Goal: Information Seeking & Learning: Learn about a topic

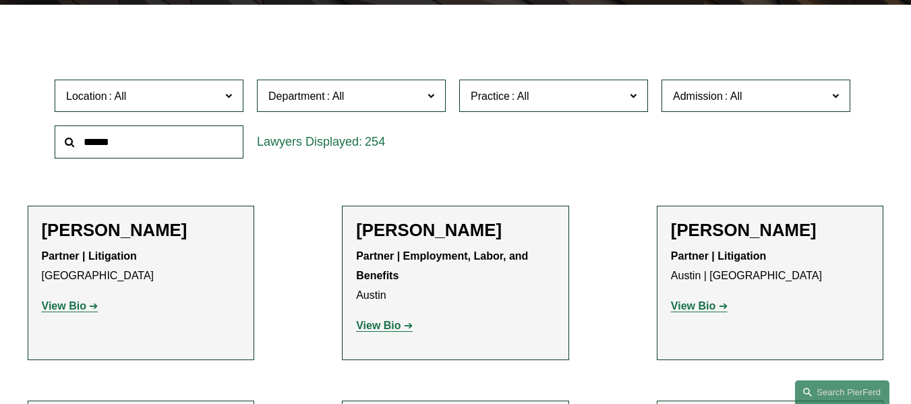
scroll to position [233, 0]
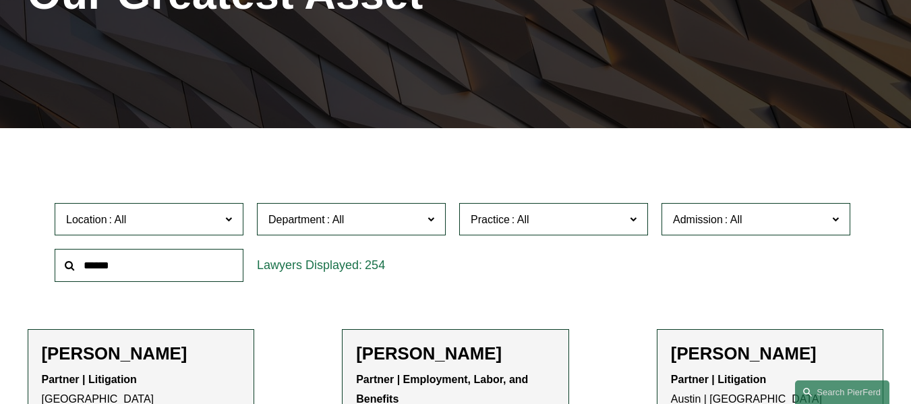
click at [537, 216] on span "Practice" at bounding box center [548, 219] width 154 height 18
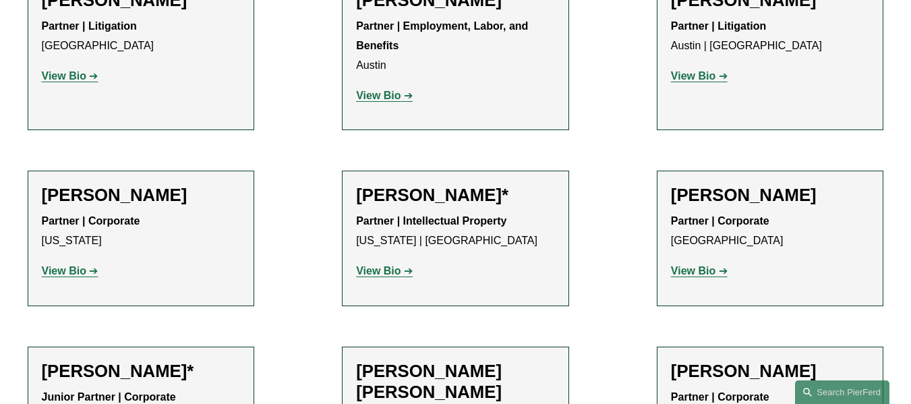
click at [0, 0] on link "Bankruptcy, Financial Restructuring, and Reorganization" at bounding box center [0, 0] width 0 height 0
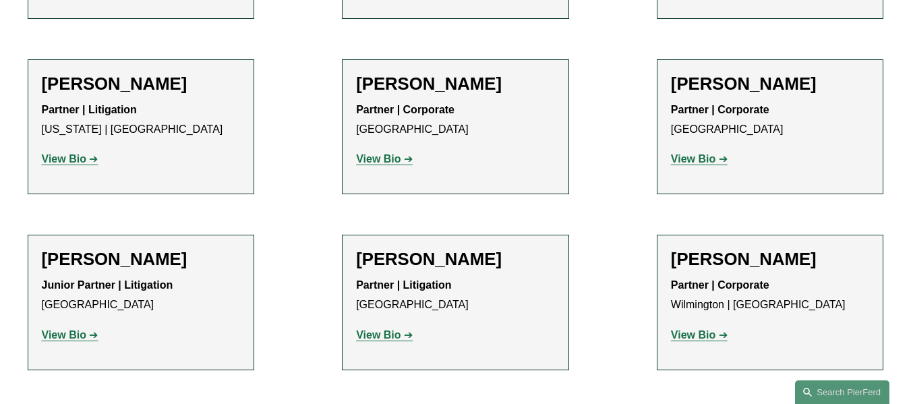
scroll to position [713, 0]
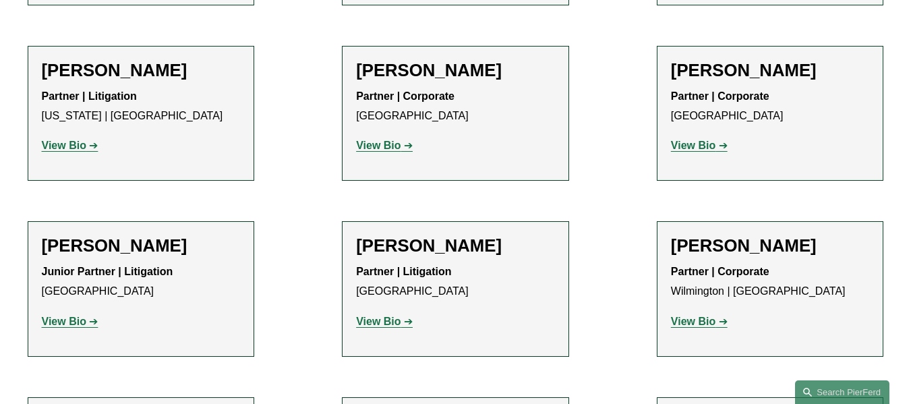
click at [381, 316] on strong "View Bio" at bounding box center [378, 321] width 44 height 11
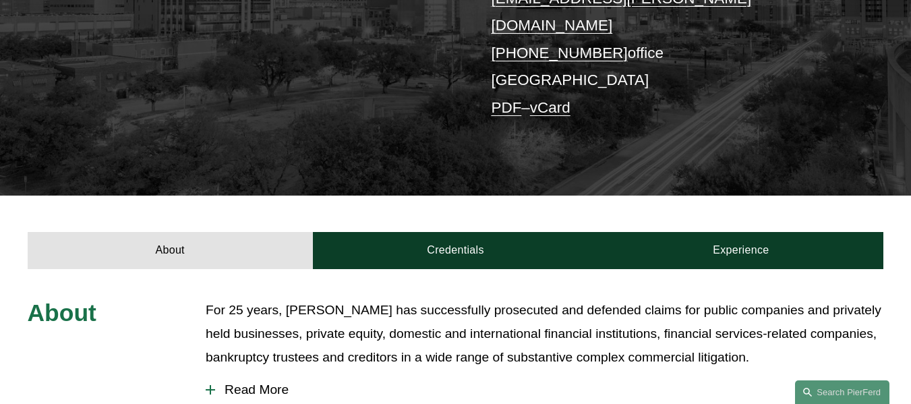
drag, startPoint x: 913, startPoint y: 36, endPoint x: 916, endPoint y: 124, distance: 88.4
click at [910, 124] on html "0 PierFerd Celebrates 250 Partner Milestone Skip to Content" at bounding box center [455, 360] width 911 height 1350
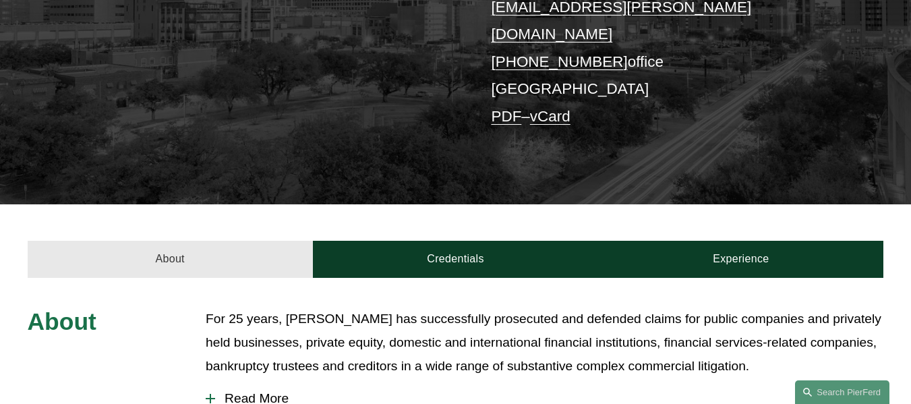
click at [182, 241] on link "About" at bounding box center [170, 259] width 285 height 37
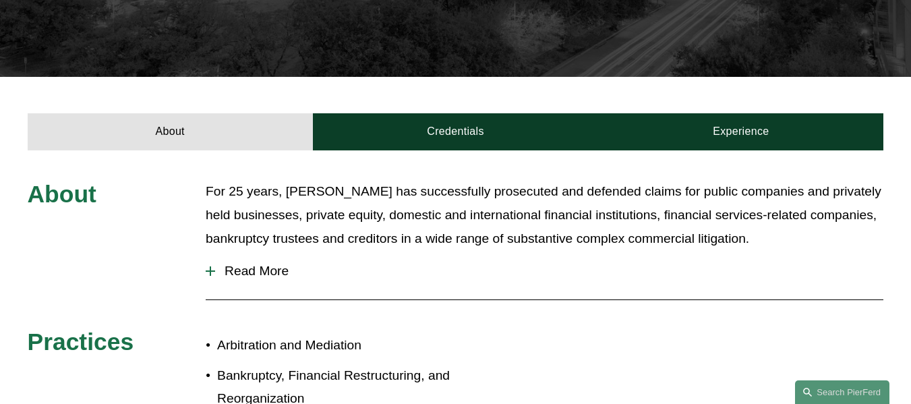
scroll to position [422, 0]
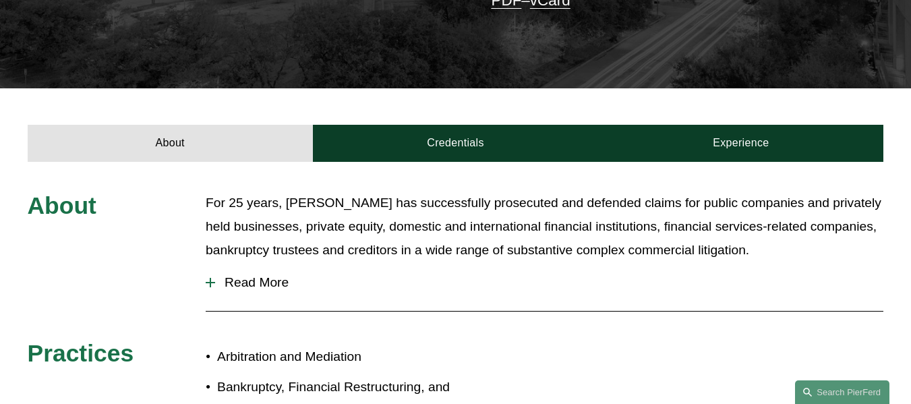
click at [237, 265] on button "Read More" at bounding box center [545, 282] width 678 height 35
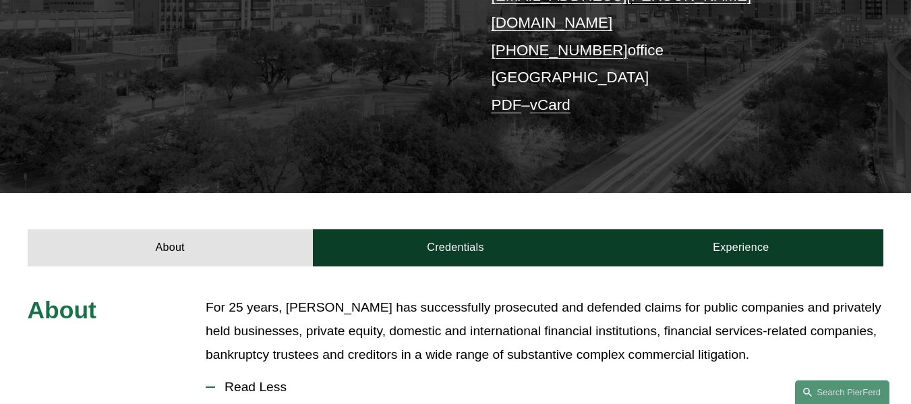
scroll to position [300, 0]
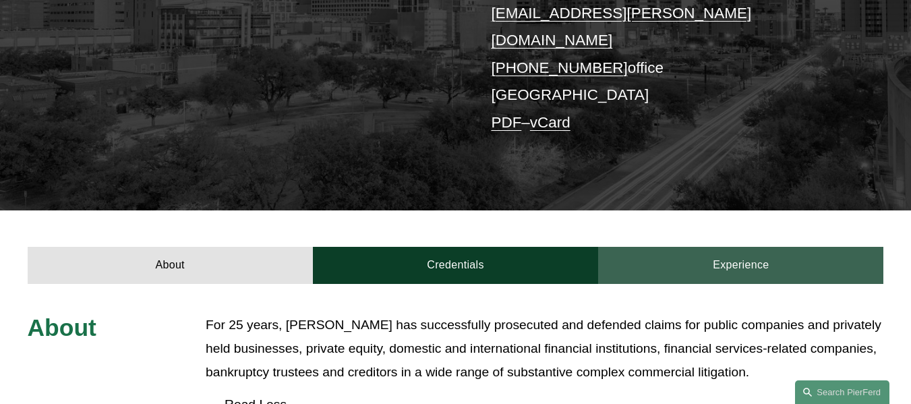
click at [698, 247] on link "Experience" at bounding box center [740, 265] width 285 height 37
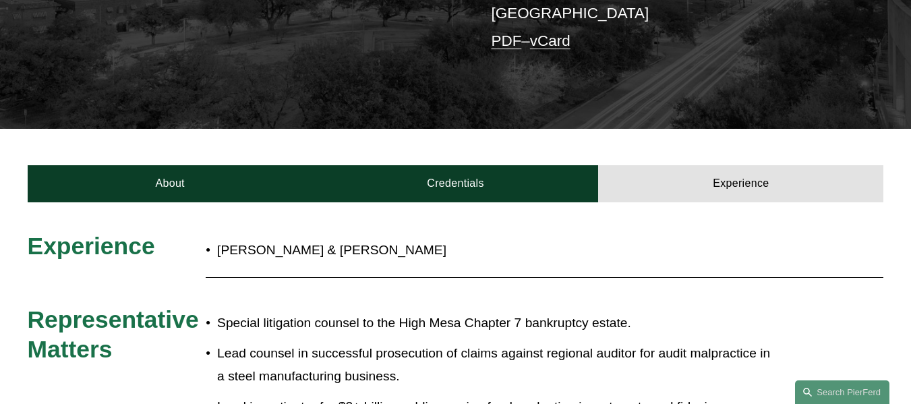
scroll to position [378, 0]
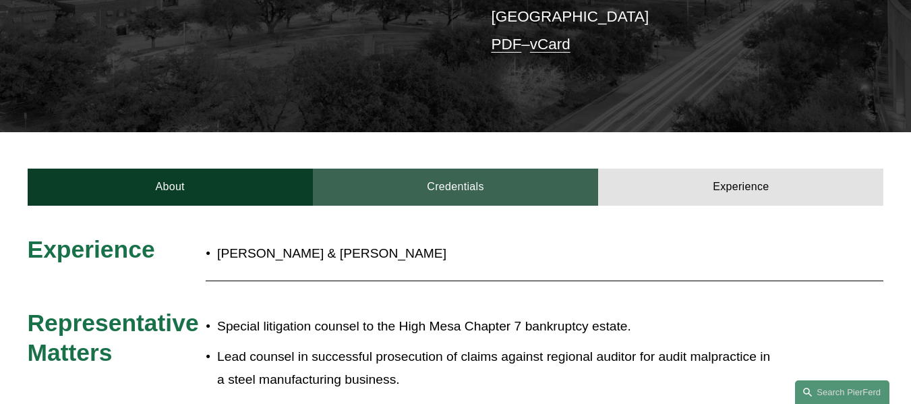
click at [493, 169] on link "Credentials" at bounding box center [455, 187] width 285 height 37
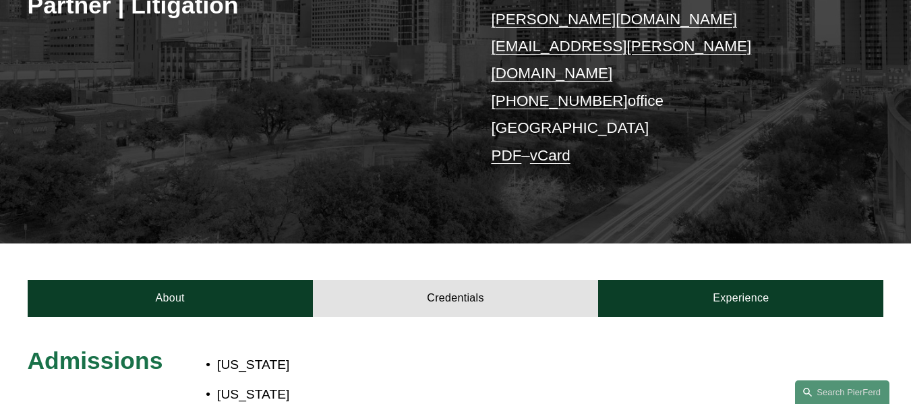
scroll to position [276, 0]
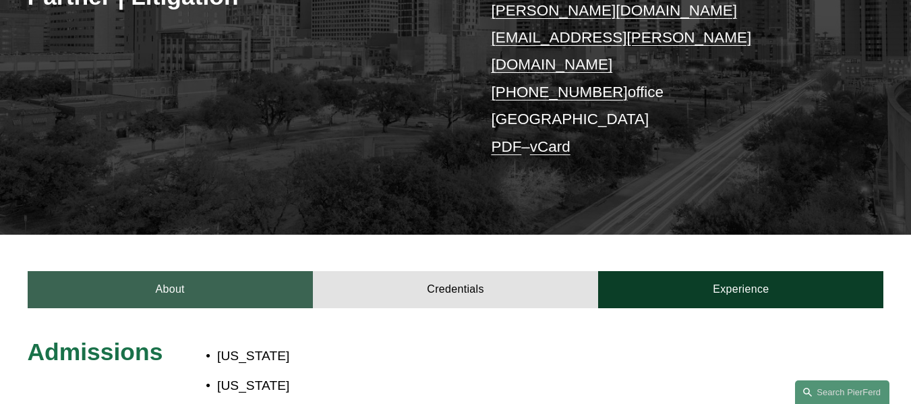
click at [218, 271] on link "About" at bounding box center [170, 289] width 285 height 37
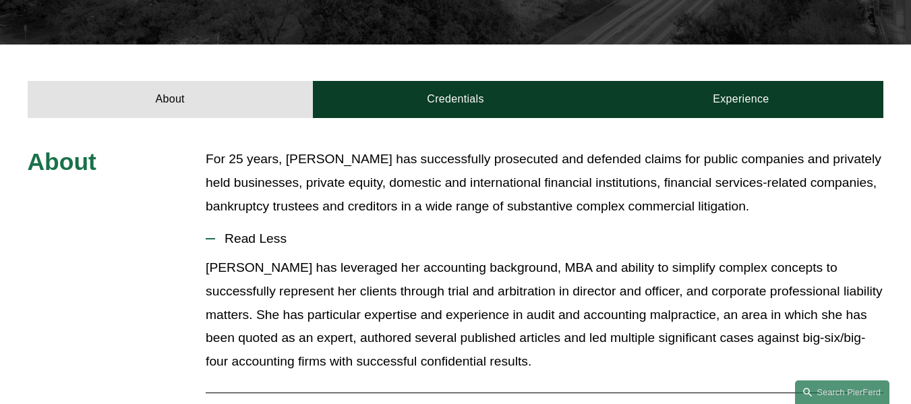
scroll to position [212, 0]
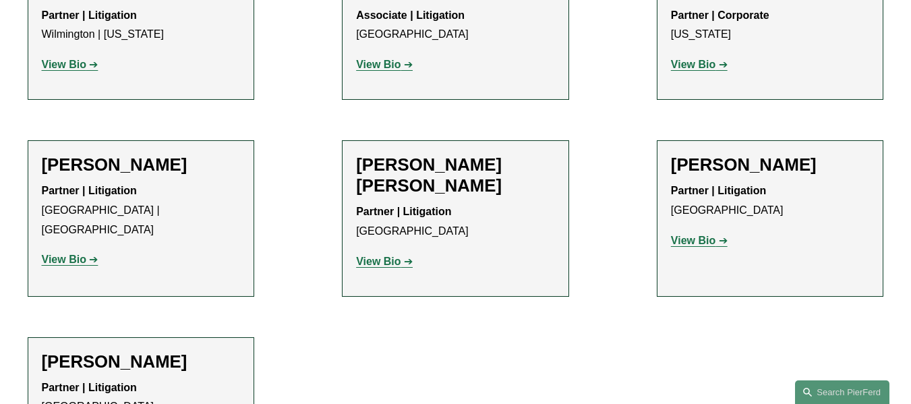
scroll to position [1121, 0]
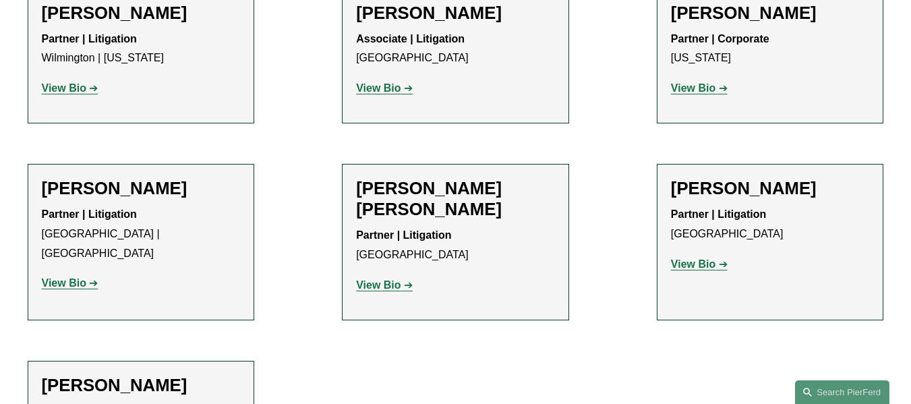
click at [376, 279] on strong "View Bio" at bounding box center [378, 284] width 44 height 11
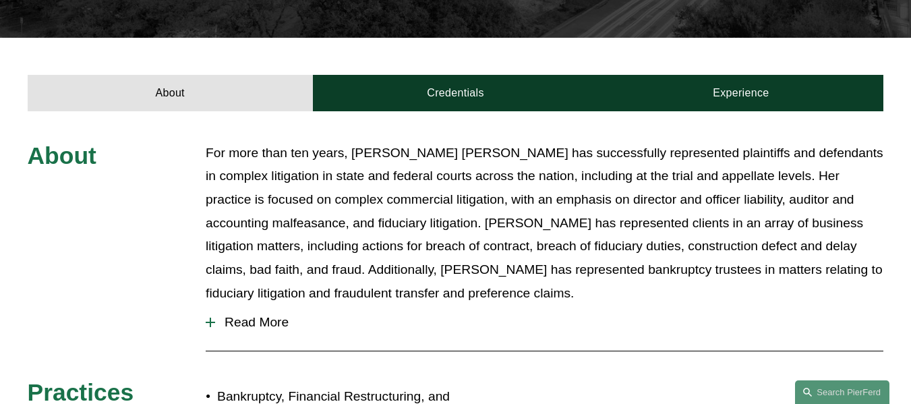
scroll to position [487, 0]
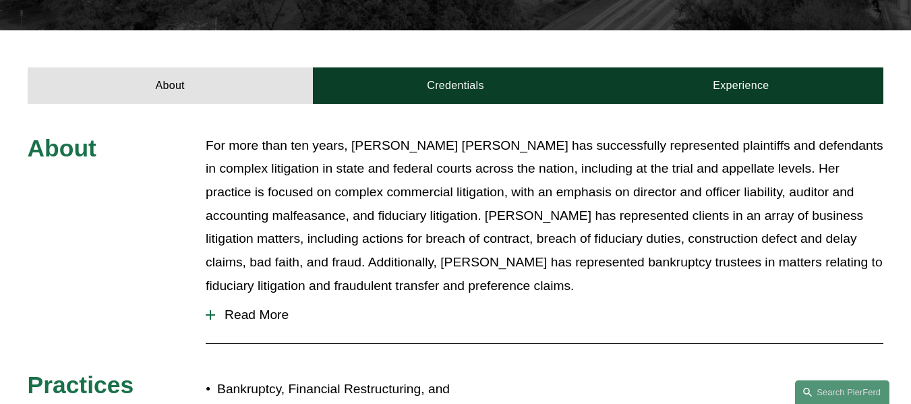
click at [267, 307] on span "Read More" at bounding box center [549, 314] width 668 height 15
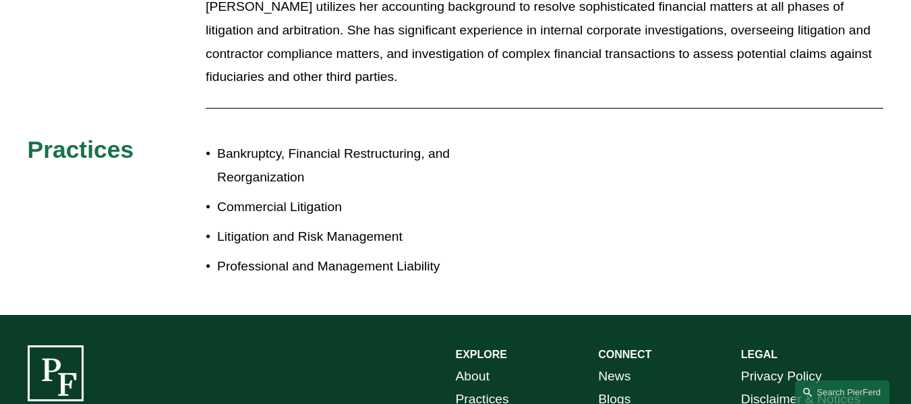
scroll to position [802, 0]
